Goal: Task Accomplishment & Management: Complete application form

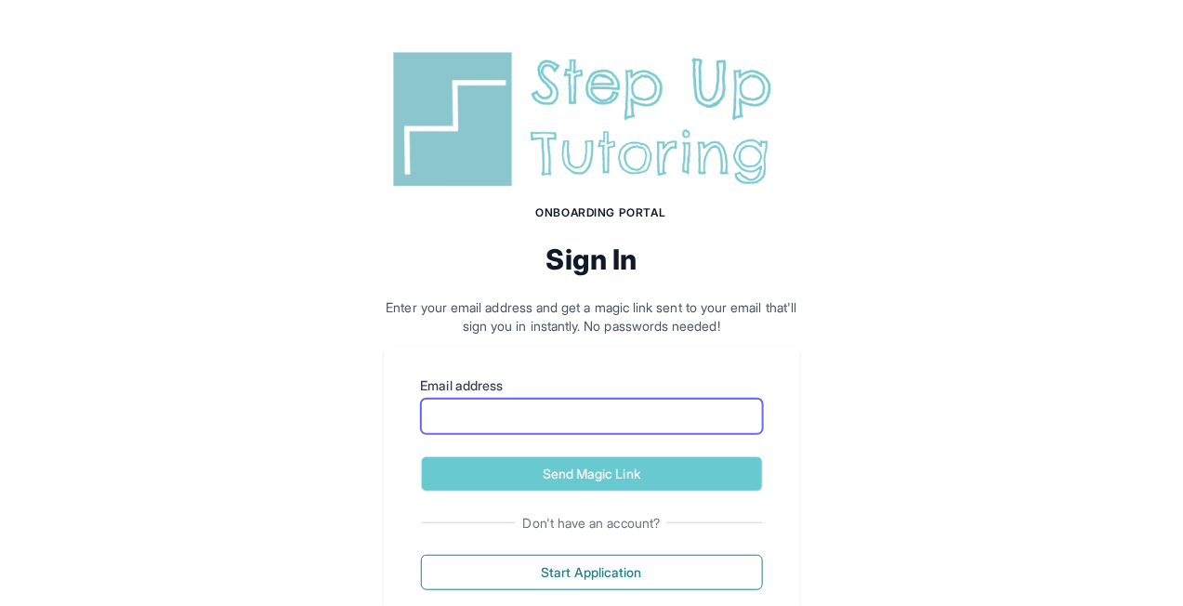
click at [585, 414] on input "Email address" at bounding box center [592, 416] width 342 height 35
type input "**********"
click at [421, 456] on button "Send Magic Link" at bounding box center [592, 473] width 342 height 35
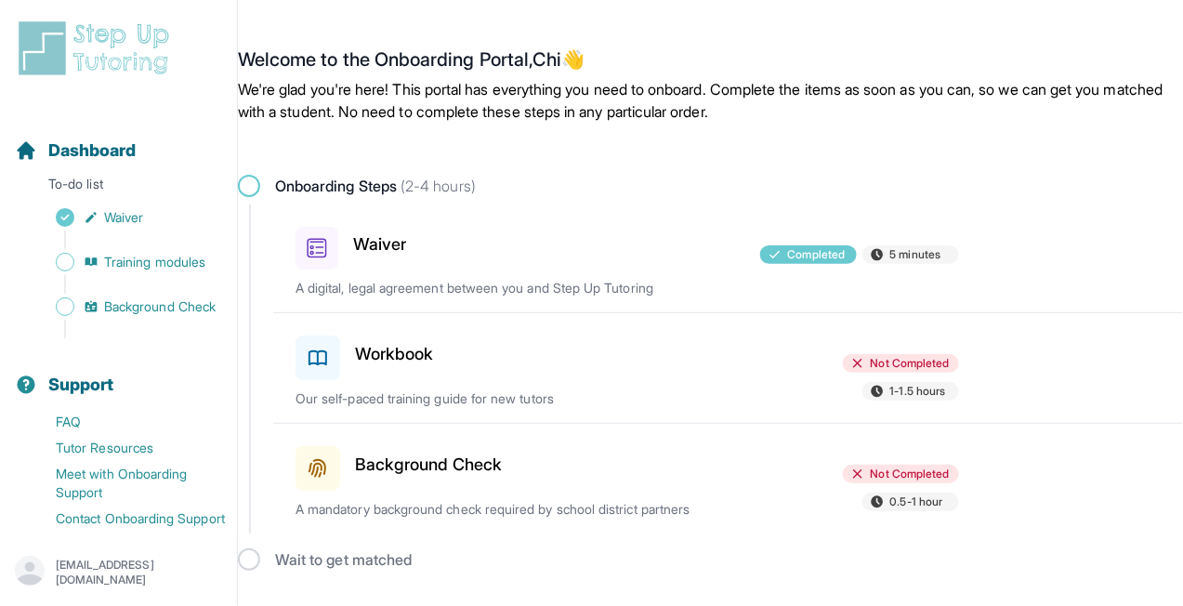
click at [423, 479] on div "Background Check" at bounding box center [402, 465] width 215 height 52
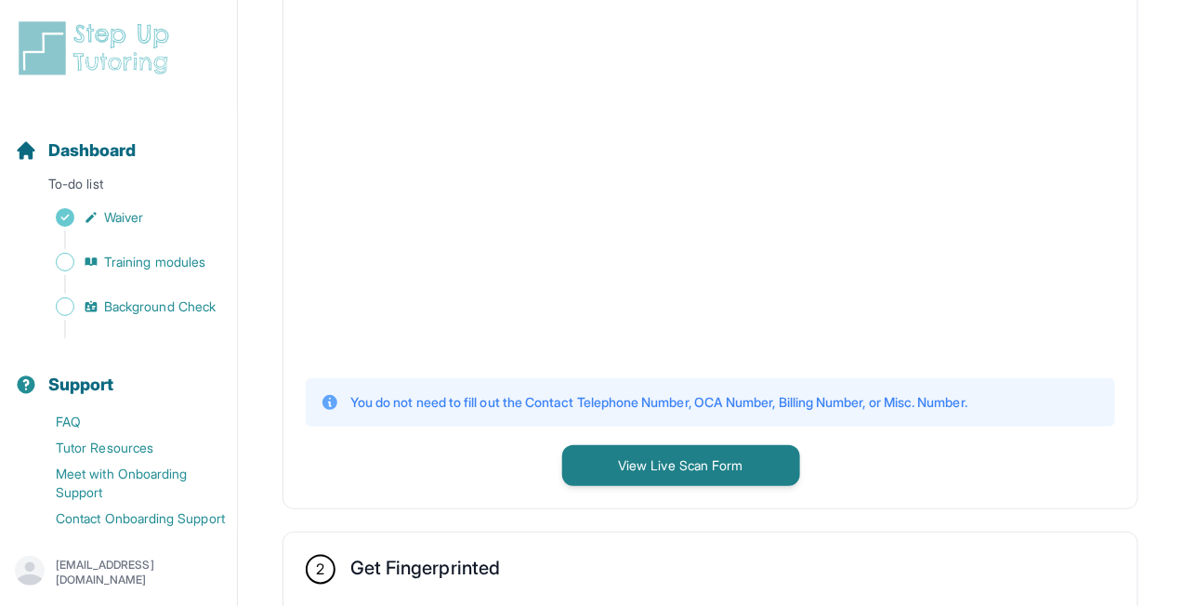
scroll to position [521, 0]
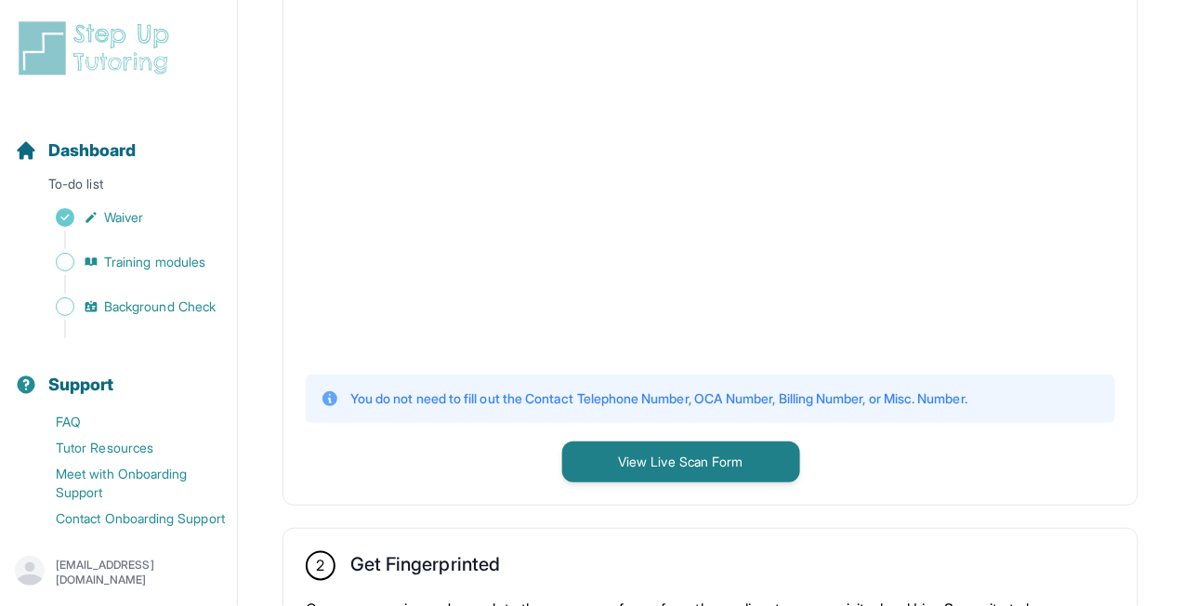
click at [324, 400] on icon at bounding box center [329, 398] width 15 height 15
click at [367, 400] on p "You do not need to fill out the Contact Telephone Number, OCA Number, Billing N…" at bounding box center [658, 398] width 617 height 19
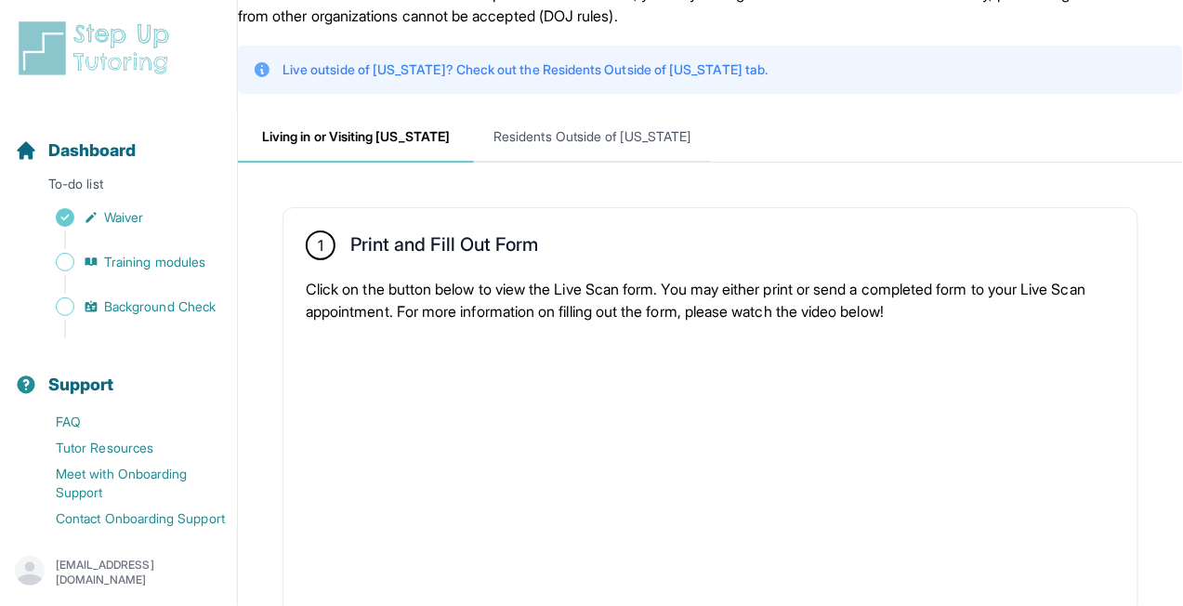
scroll to position [82, 0]
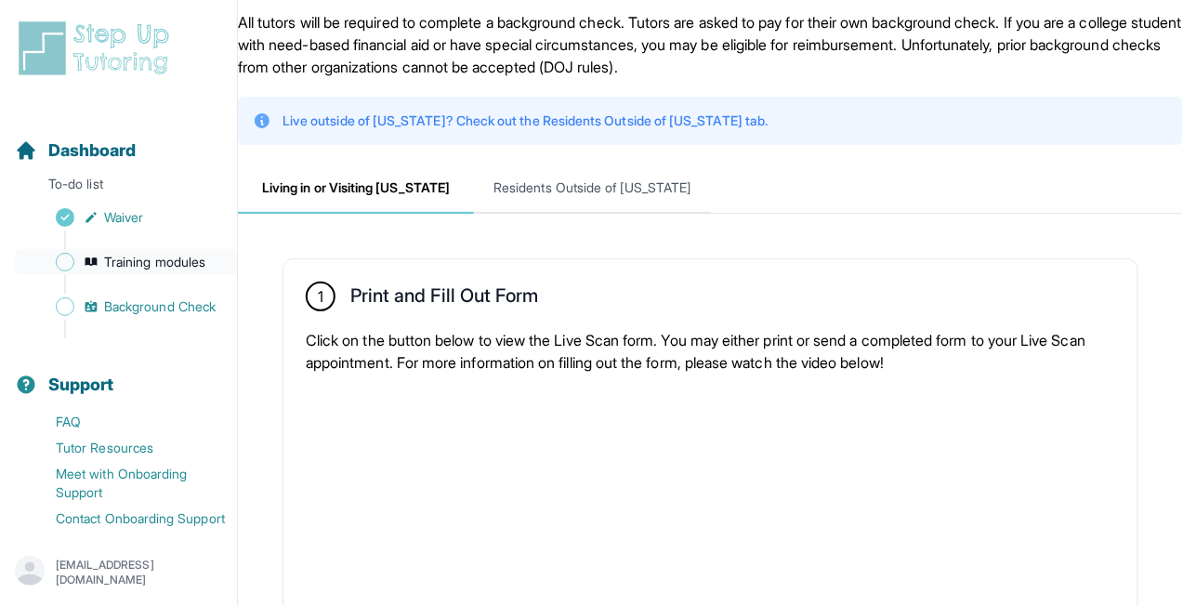
click at [152, 263] on span "Training modules" at bounding box center [154, 262] width 101 height 19
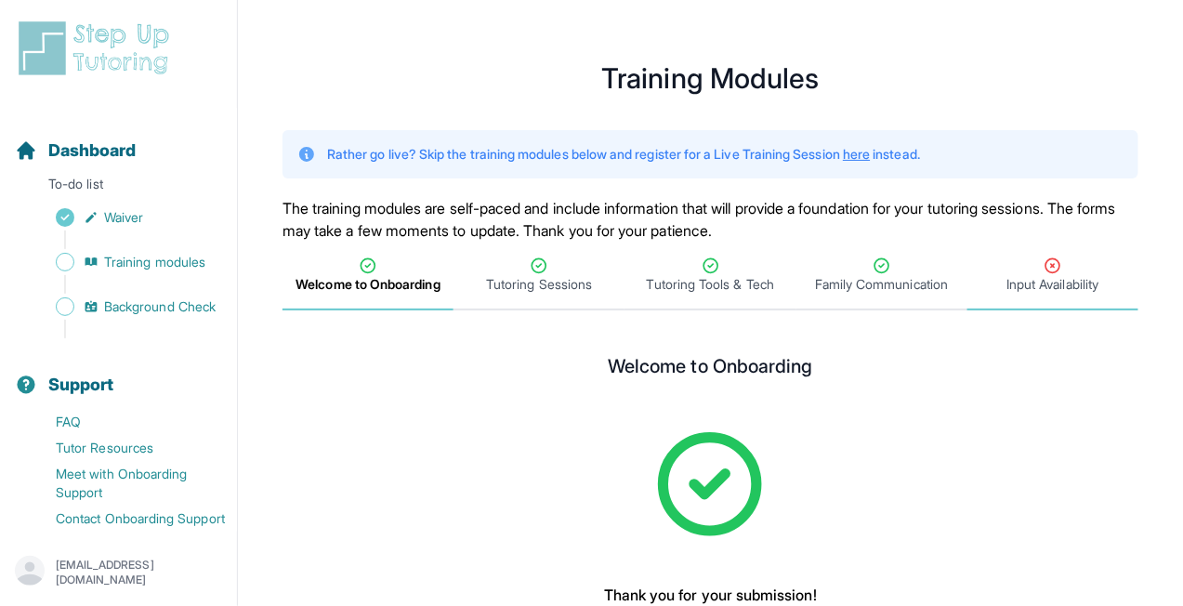
click at [1028, 265] on div "Input Availability" at bounding box center [1053, 274] width 164 height 37
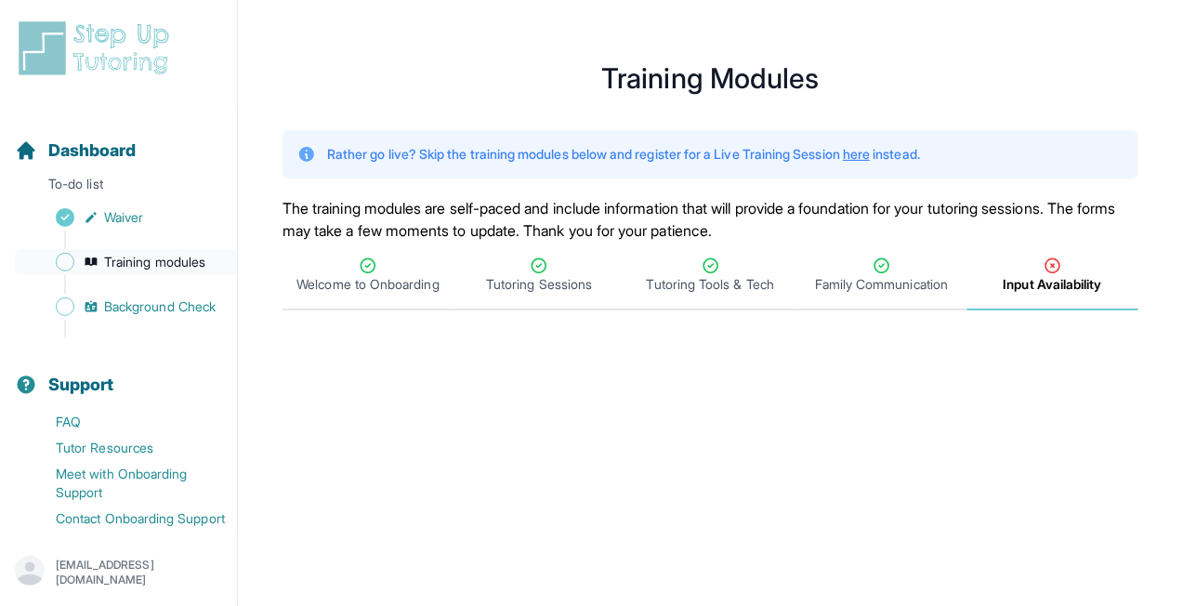
click at [91, 265] on icon "Sidebar" at bounding box center [91, 261] width 12 height 8
click at [122, 298] on span "Background Check" at bounding box center [159, 306] width 111 height 19
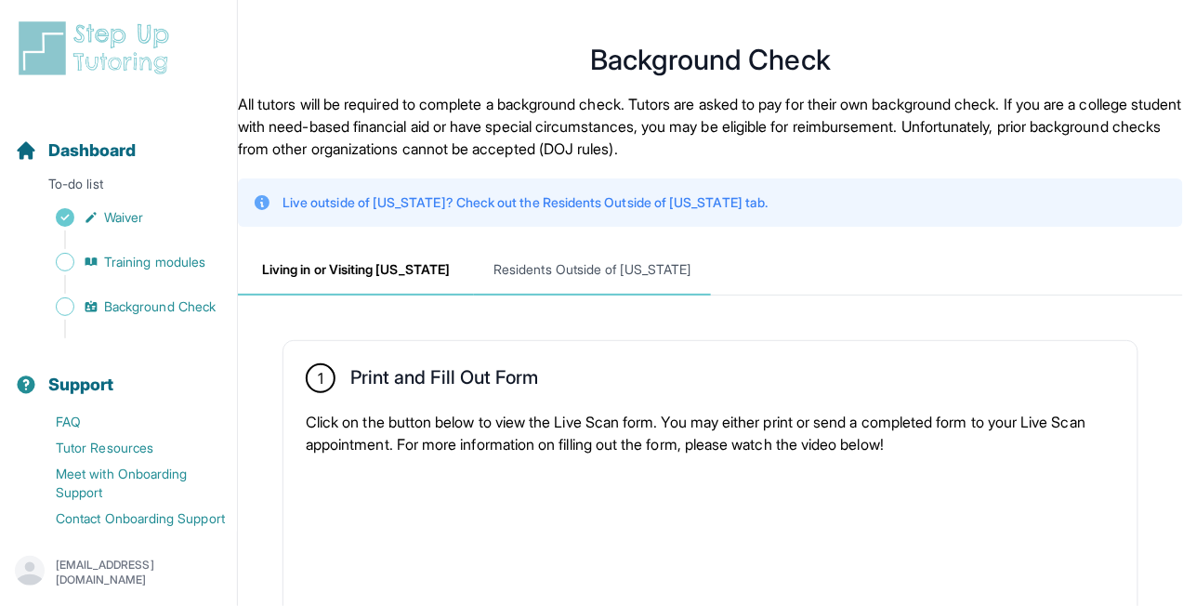
click at [540, 269] on span "Residents Outside of [US_STATE]" at bounding box center [592, 270] width 236 height 50
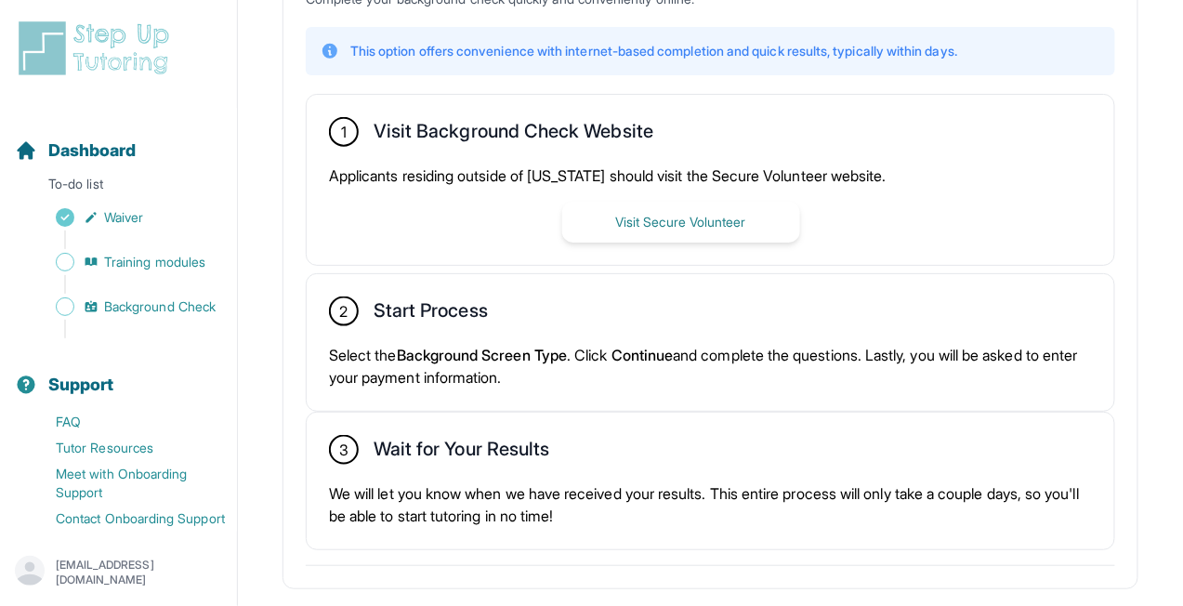
scroll to position [457, 0]
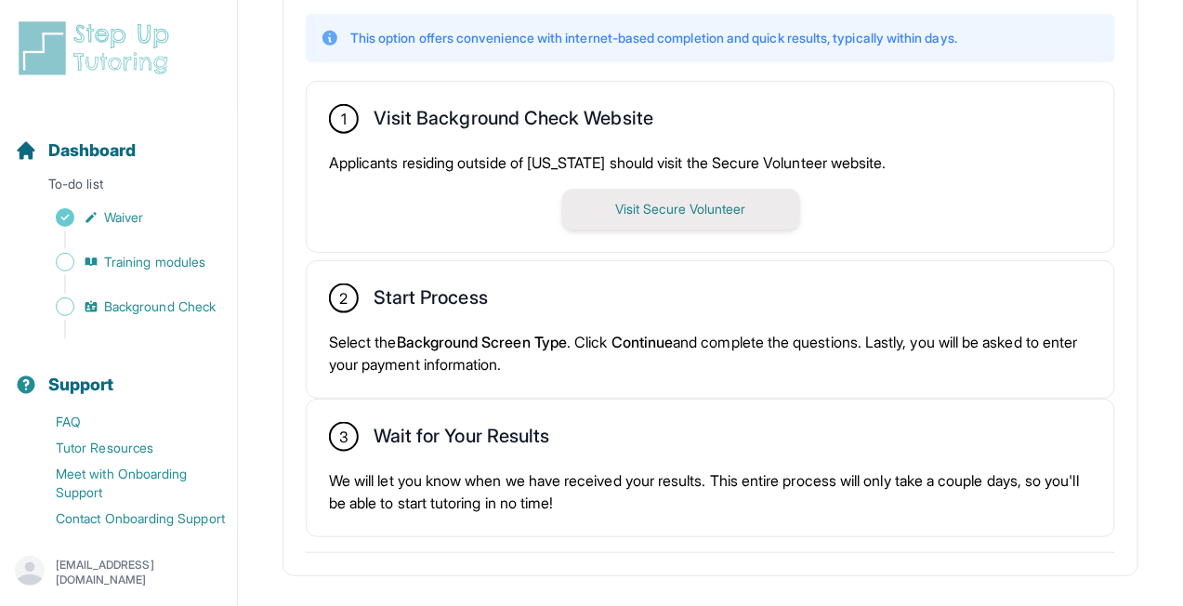
click at [628, 211] on button "Visit Secure Volunteer" at bounding box center [681, 209] width 238 height 41
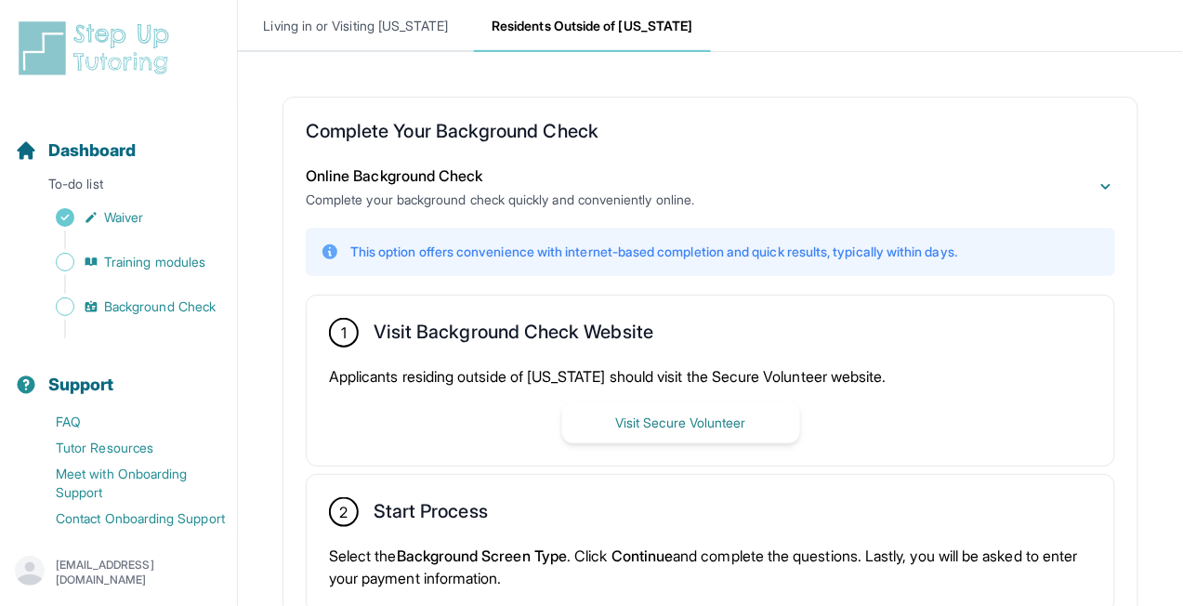
scroll to position [243, 0]
click at [398, 35] on span "Living in or Visiting [US_STATE]" at bounding box center [356, 28] width 236 height 50
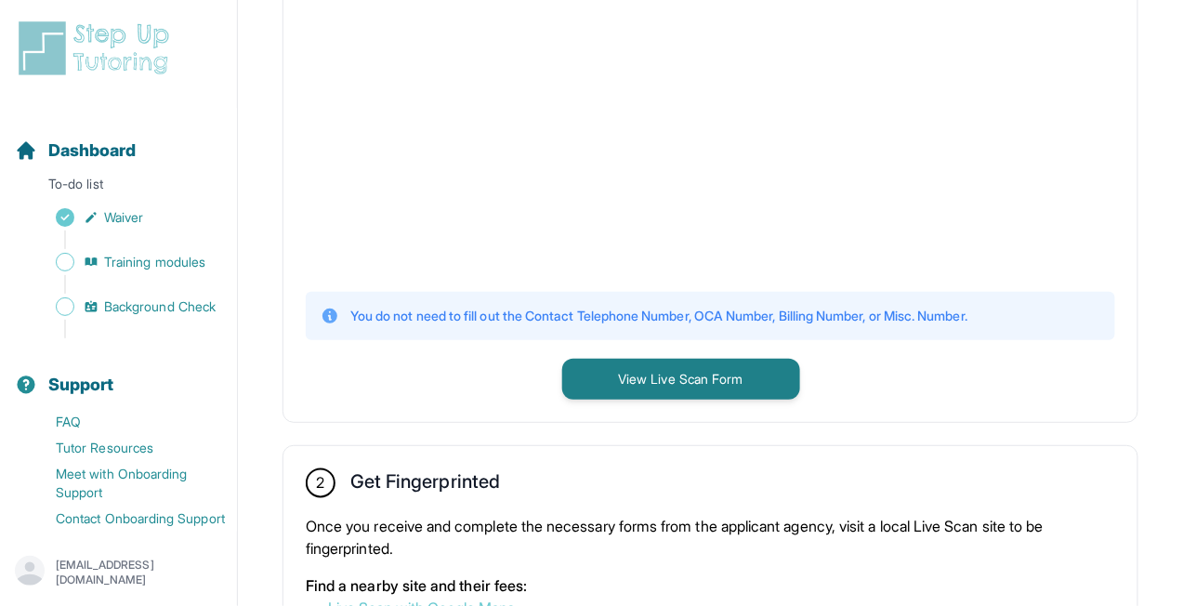
scroll to position [603, 0]
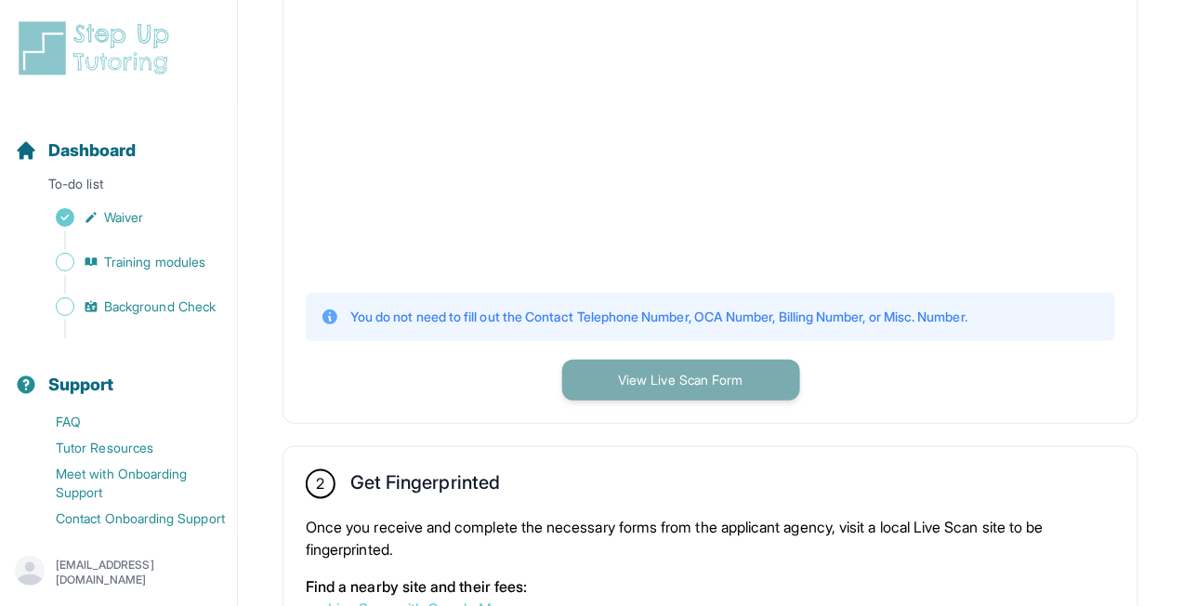
click at [691, 378] on button "View Live Scan Form" at bounding box center [681, 380] width 238 height 41
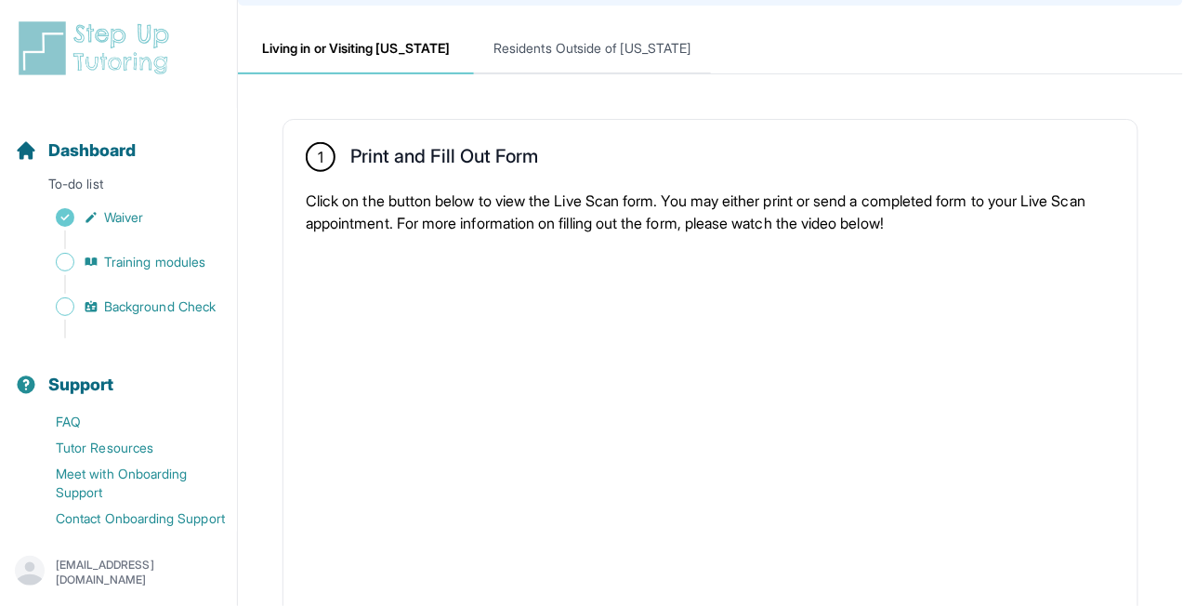
scroll to position [0, 0]
